Goal: Information Seeking & Learning: Find specific fact

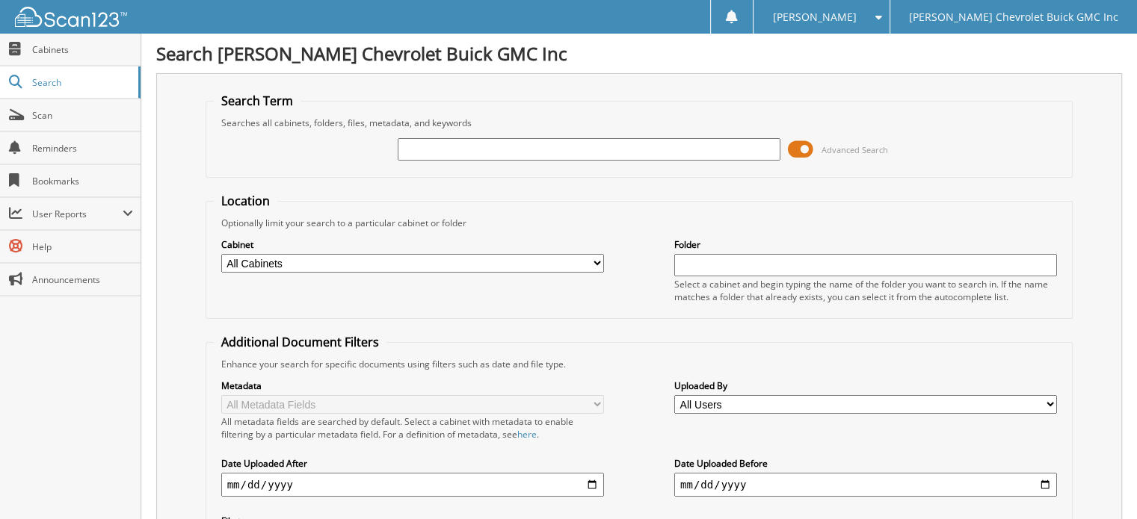
click at [478, 151] on input "text" at bounding box center [589, 149] width 383 height 22
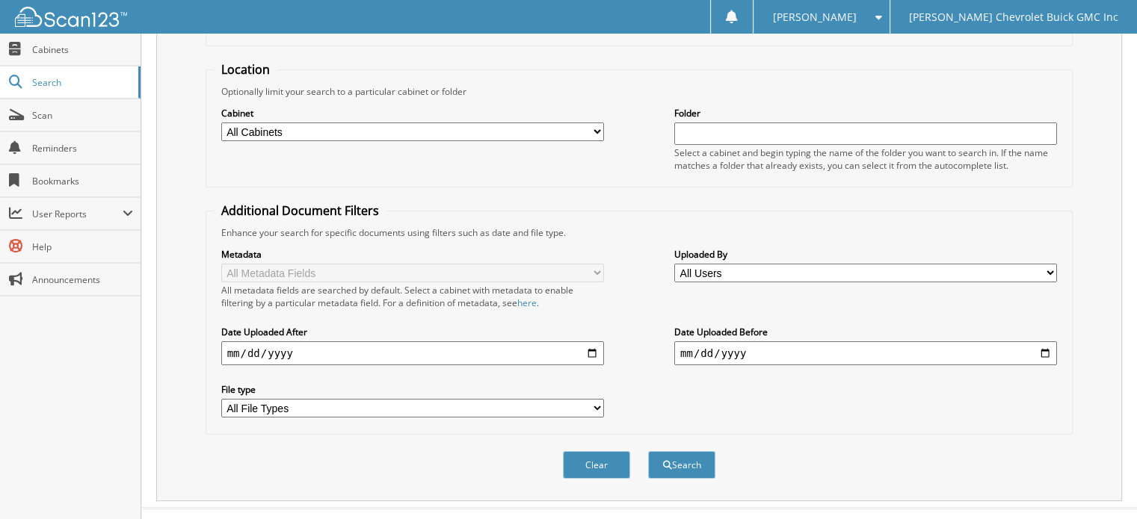
scroll to position [145, 0]
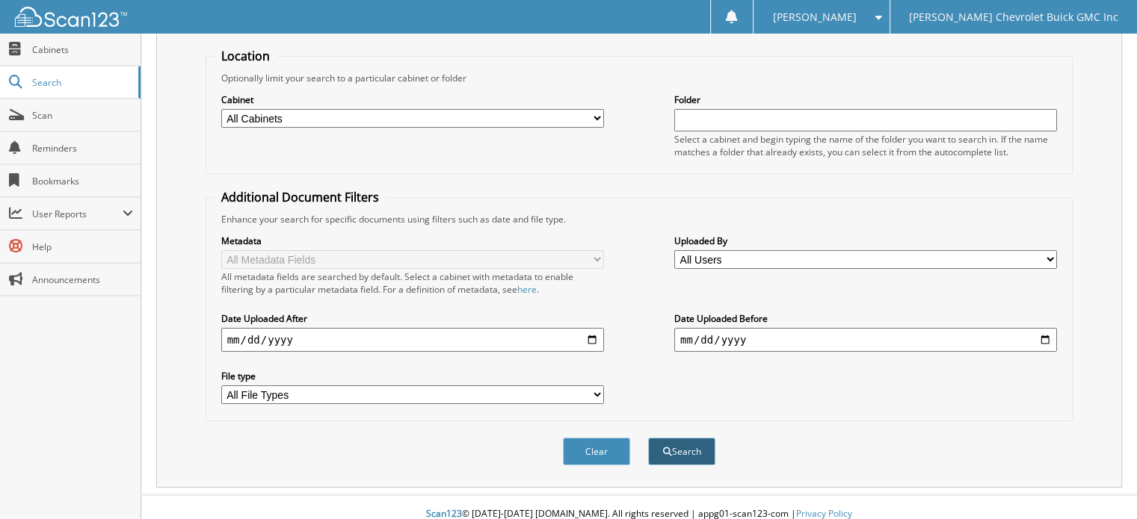
type input "77848"
click at [692, 438] on button "Search" at bounding box center [681, 452] width 67 height 28
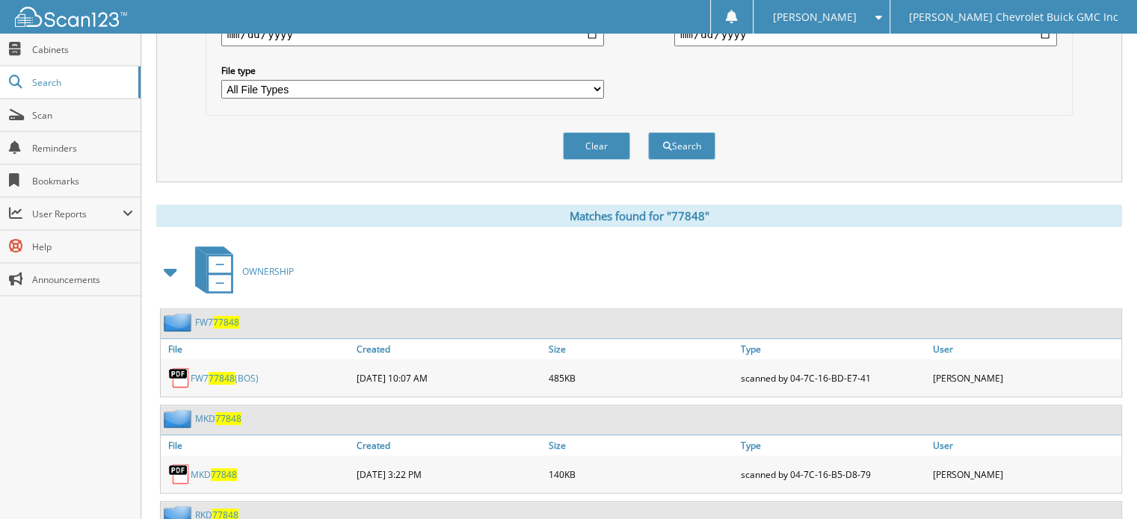
scroll to position [490, 0]
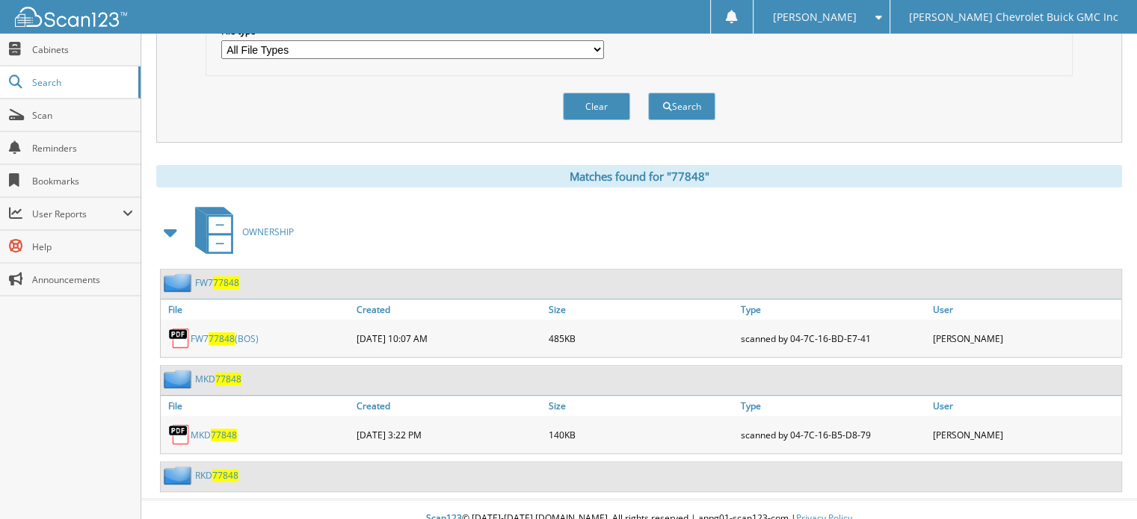
drag, startPoint x: 224, startPoint y: 460, endPoint x: 495, endPoint y: 365, distance: 287.0
click at [511, 366] on div "MKD 77848" at bounding box center [641, 380] width 960 height 29
click at [221, 469] on span "77848" at bounding box center [225, 475] width 26 height 13
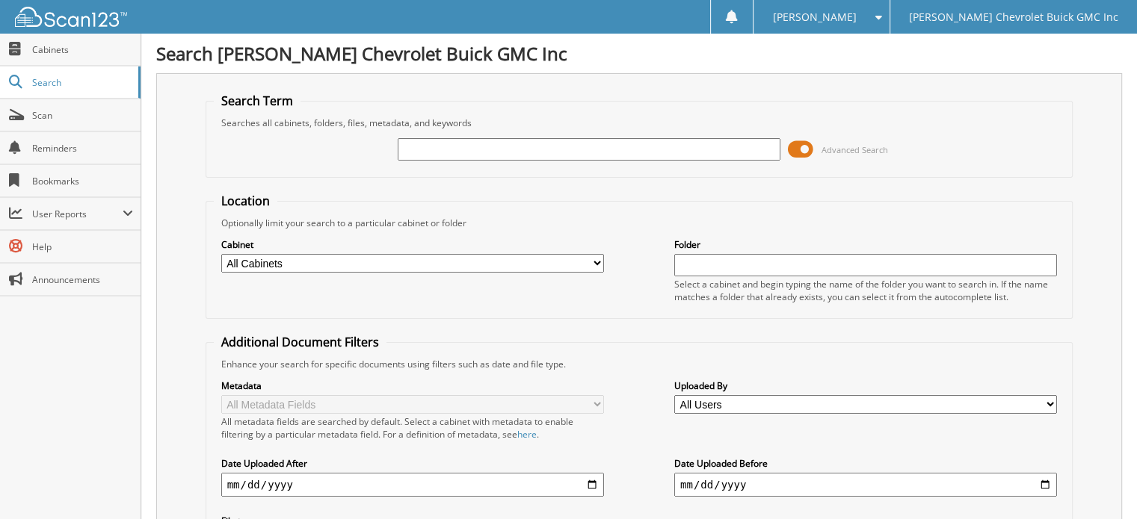
click at [428, 146] on input "text" at bounding box center [589, 149] width 383 height 22
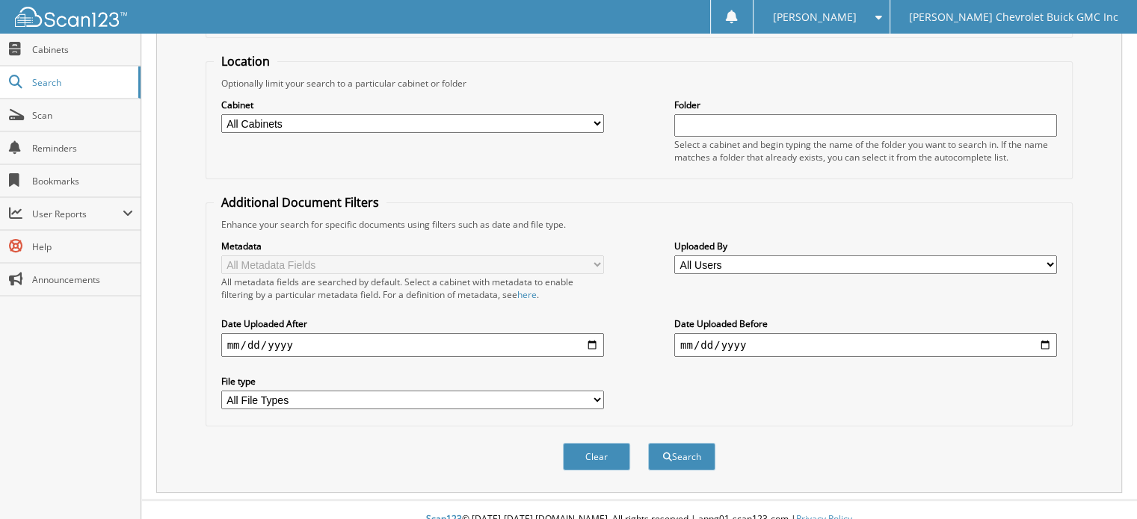
scroll to position [145, 0]
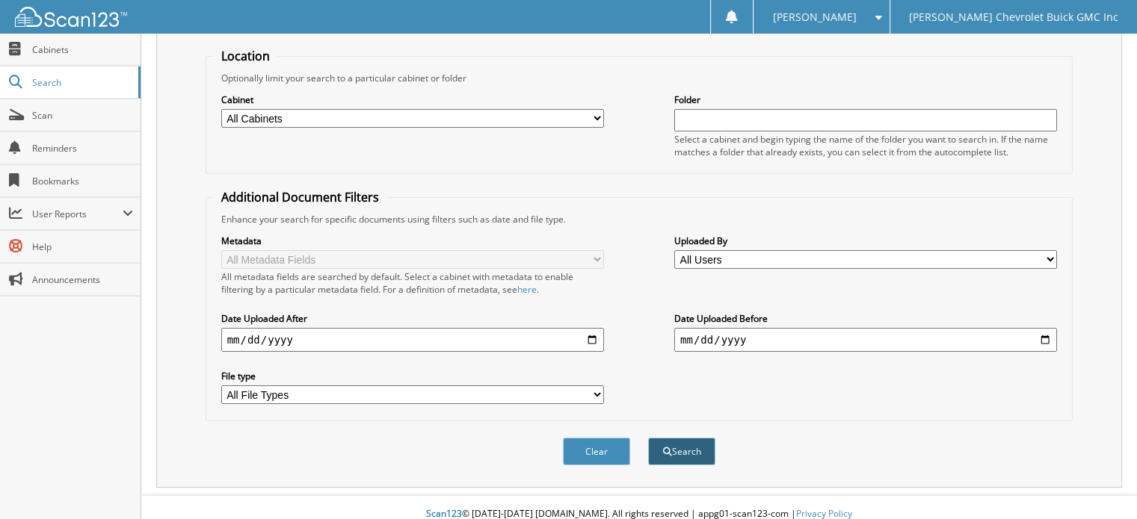
type input "323659"
click at [679, 438] on button "Search" at bounding box center [681, 452] width 67 height 28
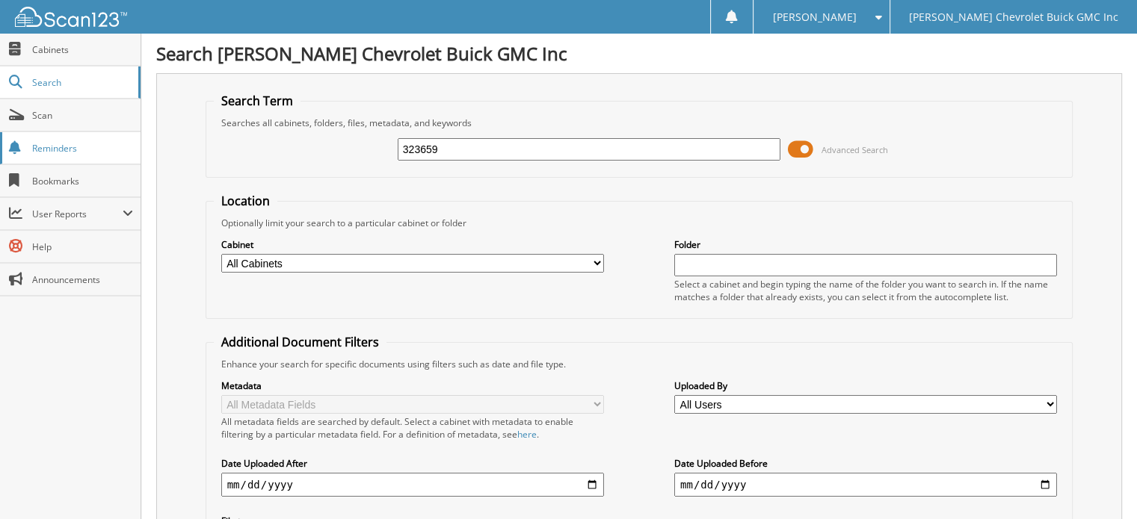
drag, startPoint x: 490, startPoint y: 145, endPoint x: 99, endPoint y: 135, distance: 391.0
click at [99, 135] on body "Donna S. Settings Logout Larry Hudson Chevrolet Buick GMC Inc Close Cabinets Se…" at bounding box center [568, 496] width 1137 height 993
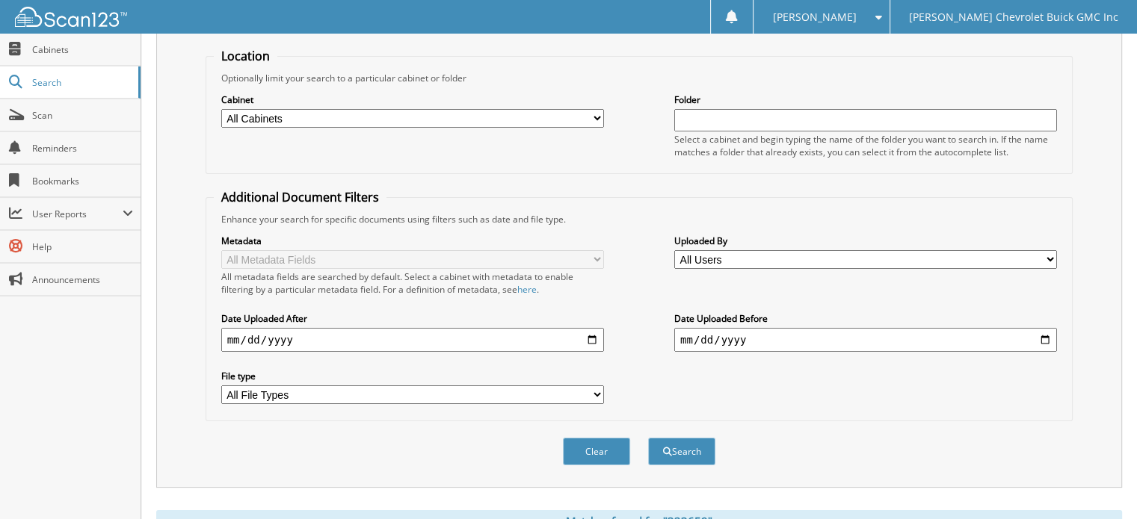
scroll to position [224, 0]
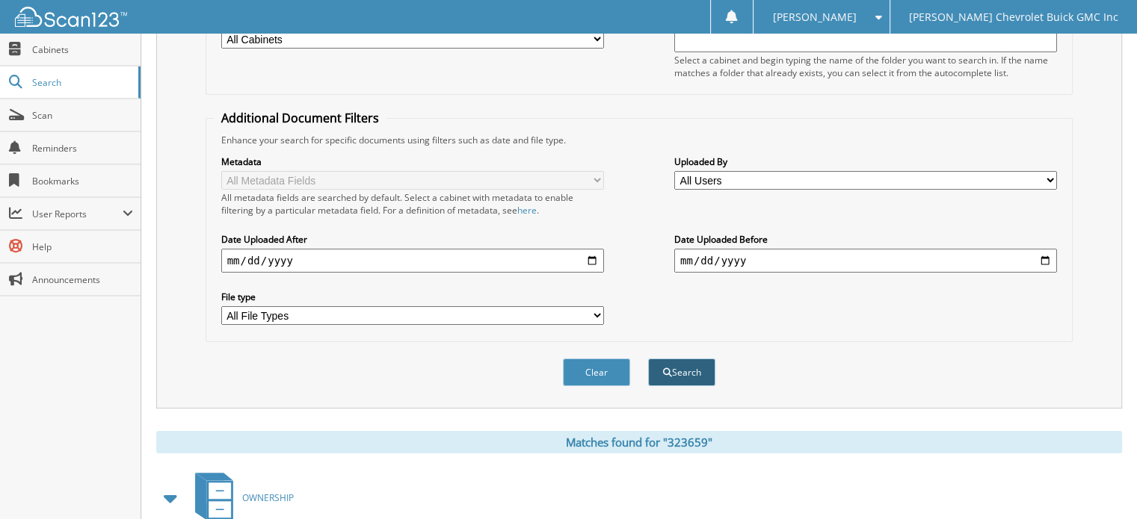
type input "RKE42530"
click at [688, 363] on button "Search" at bounding box center [681, 373] width 67 height 28
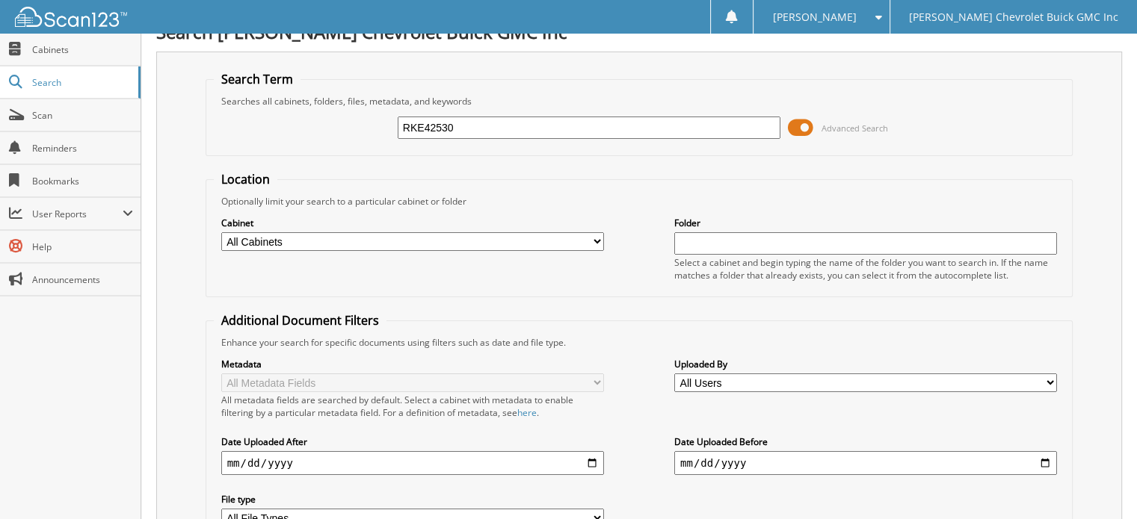
drag, startPoint x: 496, startPoint y: 126, endPoint x: 0, endPoint y: 22, distance: 506.5
click at [0, 22] on body "[PERSON_NAME] Settings Logout [PERSON_NAME] Chevrolet Buick GMC Inc Close Cabin…" at bounding box center [568, 443] width 1137 height 931
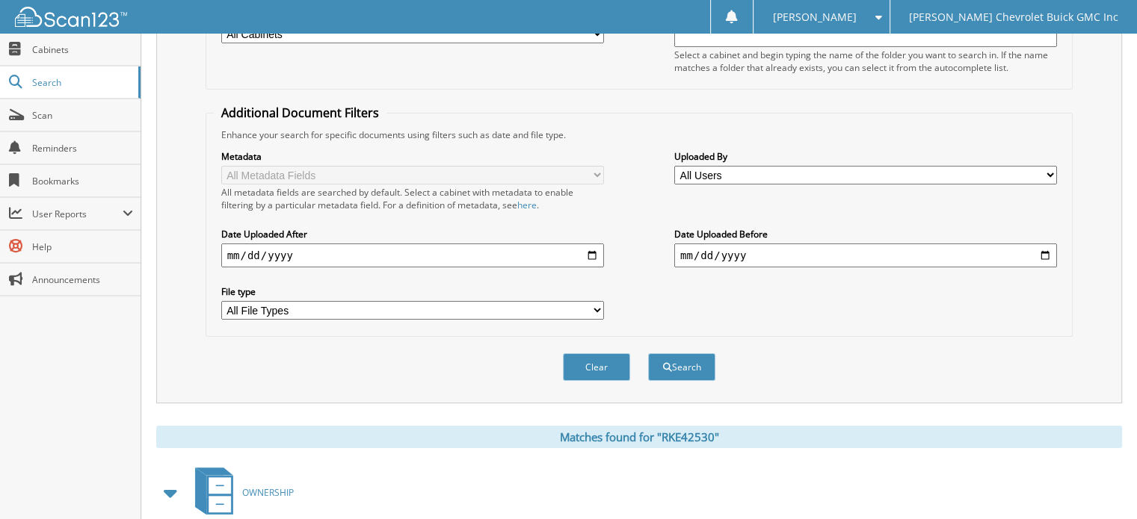
scroll to position [321, 0]
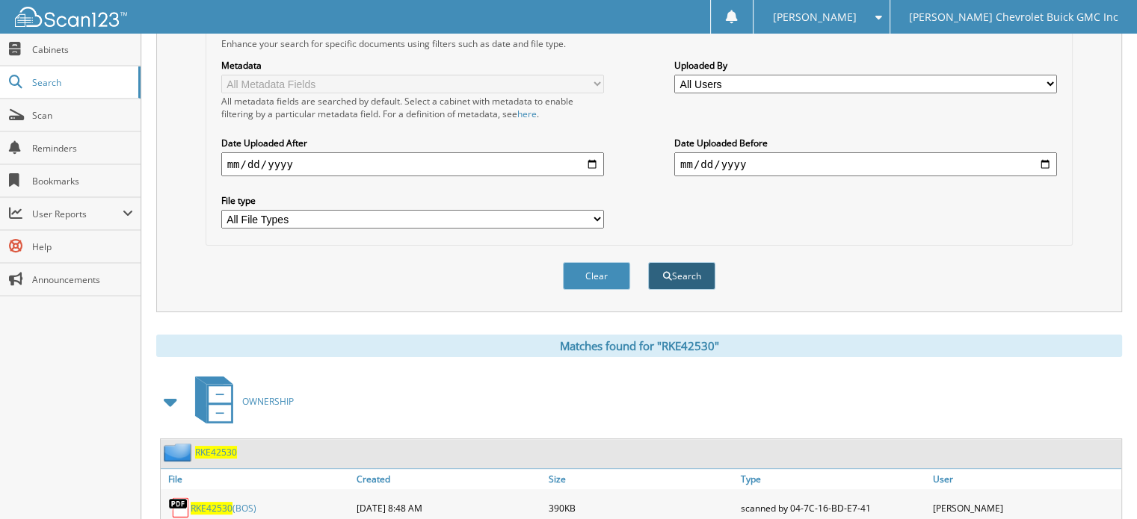
type input "215382"
click at [684, 262] on button "Search" at bounding box center [681, 276] width 67 height 28
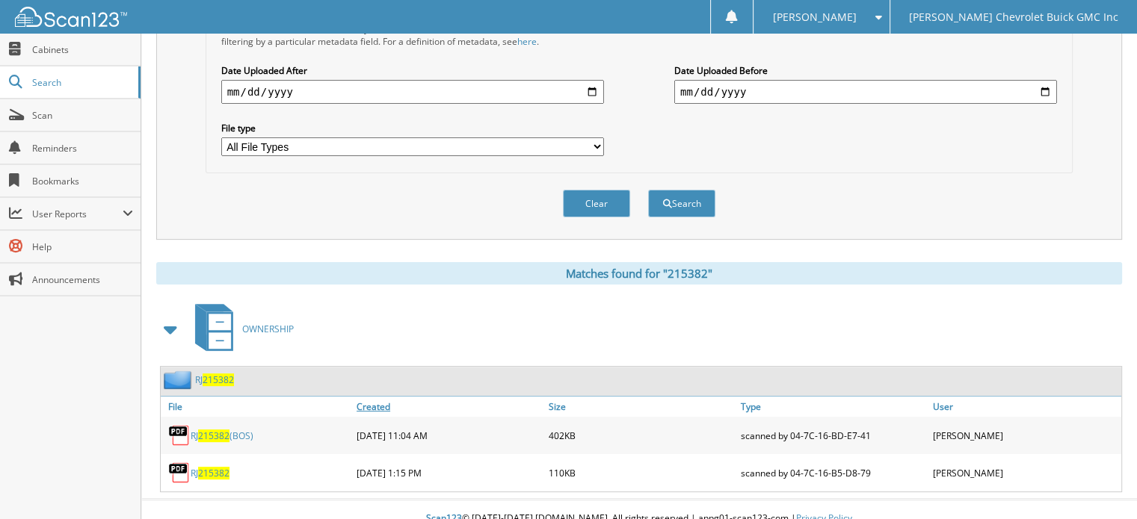
scroll to position [395, 0]
